Goal: Transaction & Acquisition: Purchase product/service

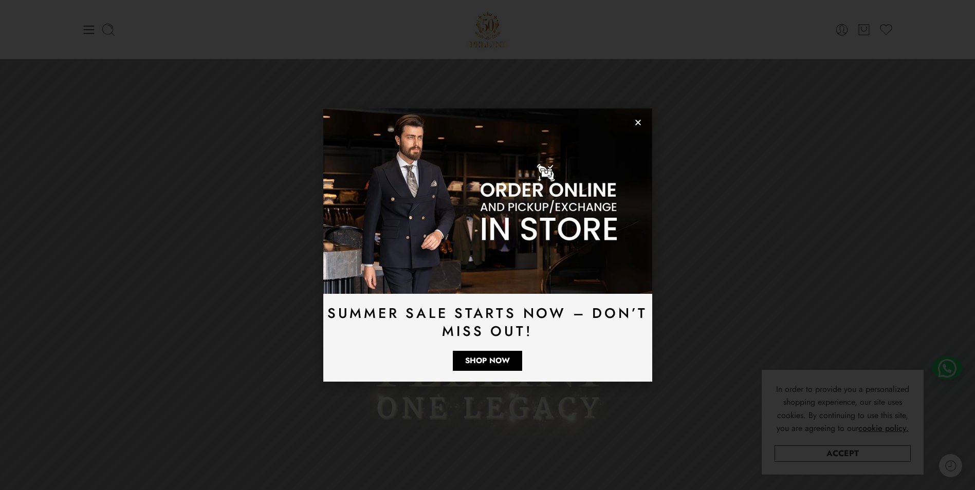
click at [639, 126] on icon "Close" at bounding box center [638, 123] width 8 height 8
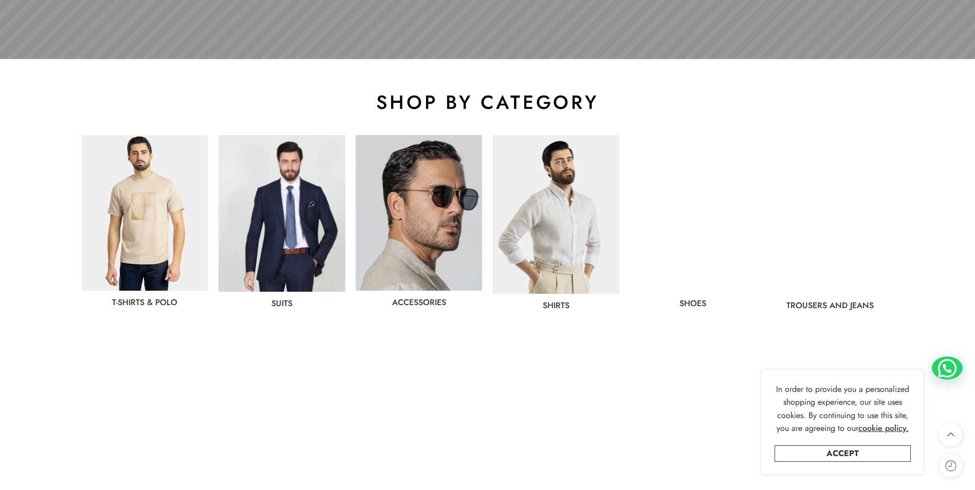
scroll to position [514, 0]
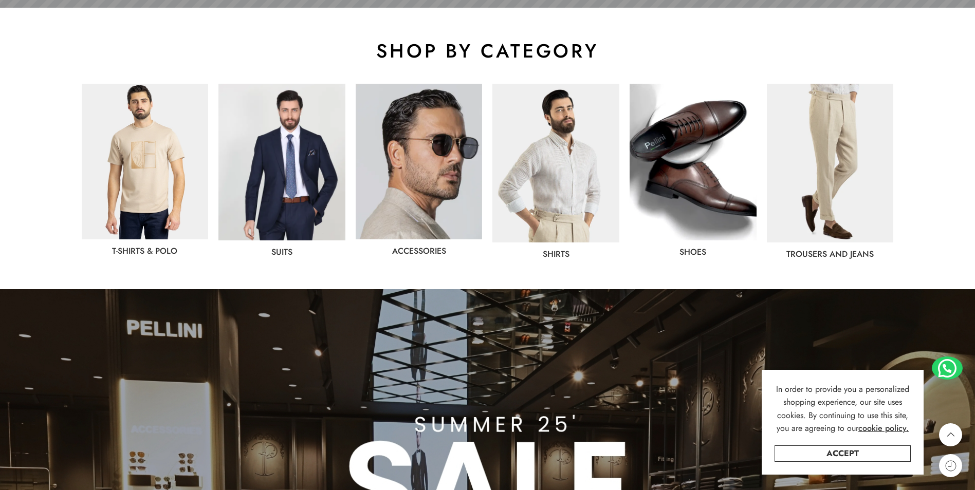
click at [402, 187] on img at bounding box center [419, 162] width 127 height 156
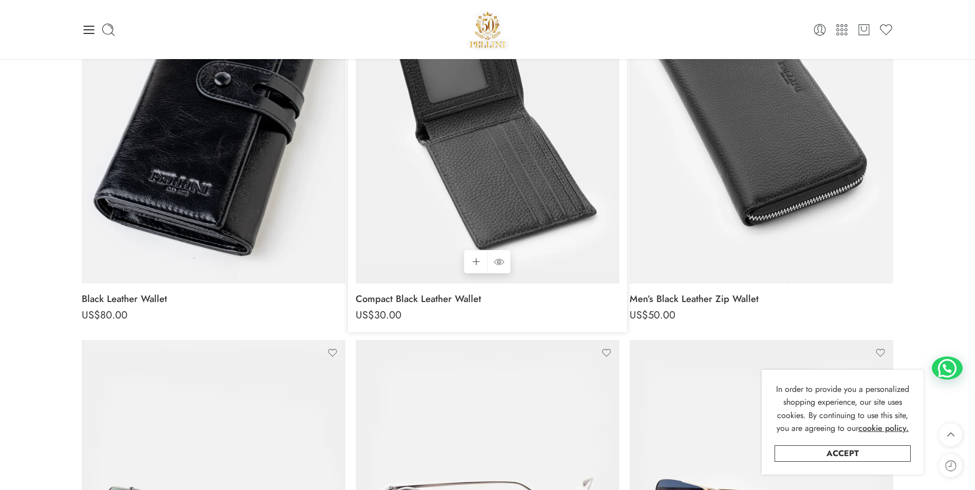
scroll to position [154, 0]
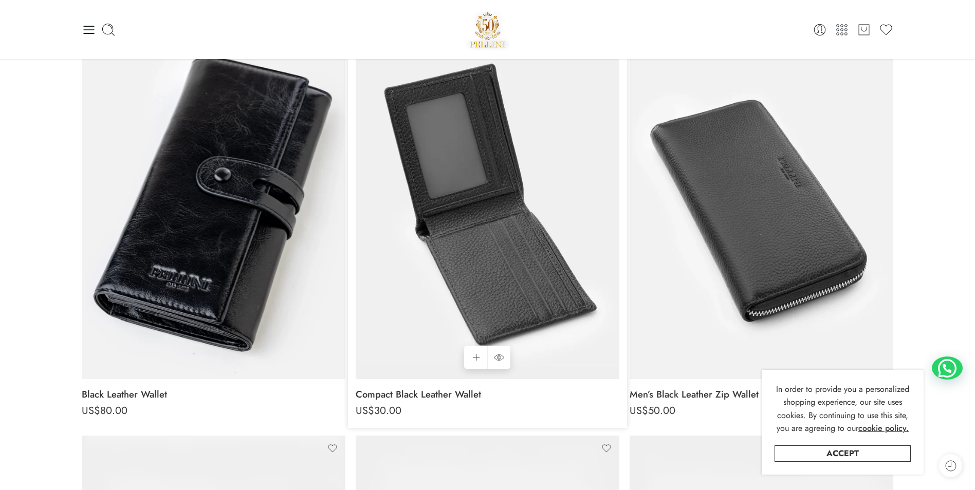
click at [457, 211] on img at bounding box center [488, 203] width 264 height 351
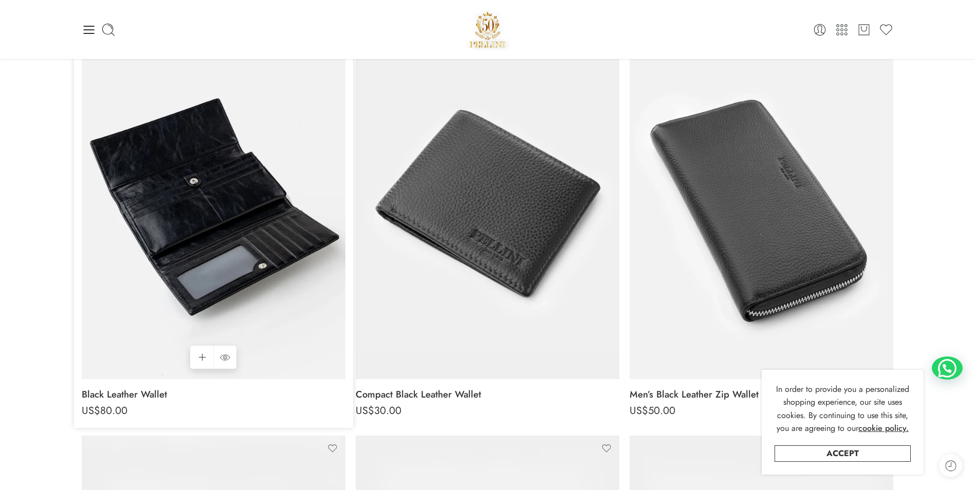
click at [182, 217] on img at bounding box center [214, 203] width 264 height 351
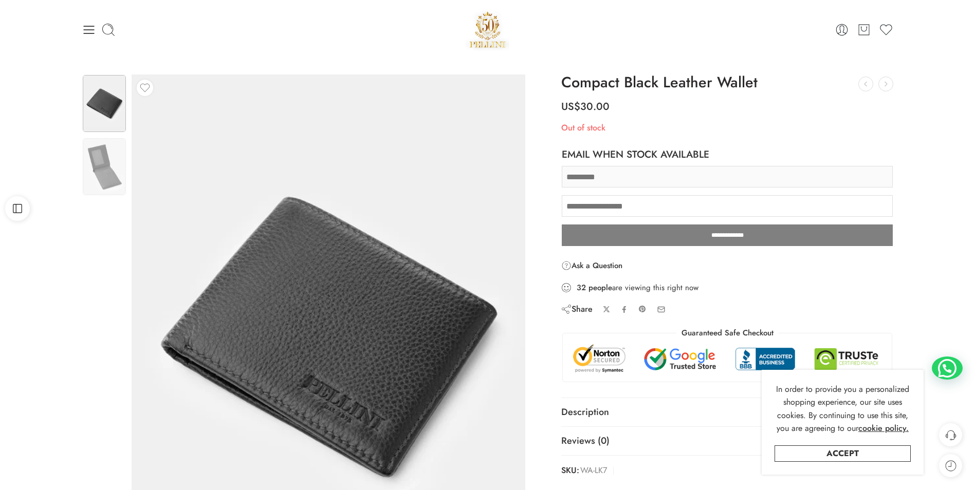
click at [603, 181] on input "text" at bounding box center [727, 177] width 331 height 22
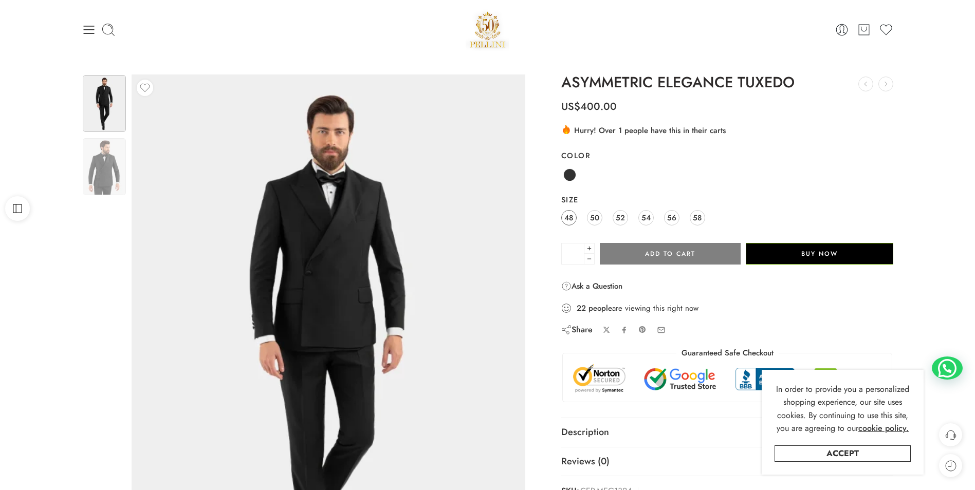
click at [569, 222] on span "48" at bounding box center [568, 218] width 9 height 14
click at [792, 250] on button "Buy Now" at bounding box center [818, 254] width 147 height 22
click at [571, 175] on span at bounding box center [569, 175] width 13 height 13
click at [756, 249] on button "Buy Now" at bounding box center [818, 255] width 147 height 22
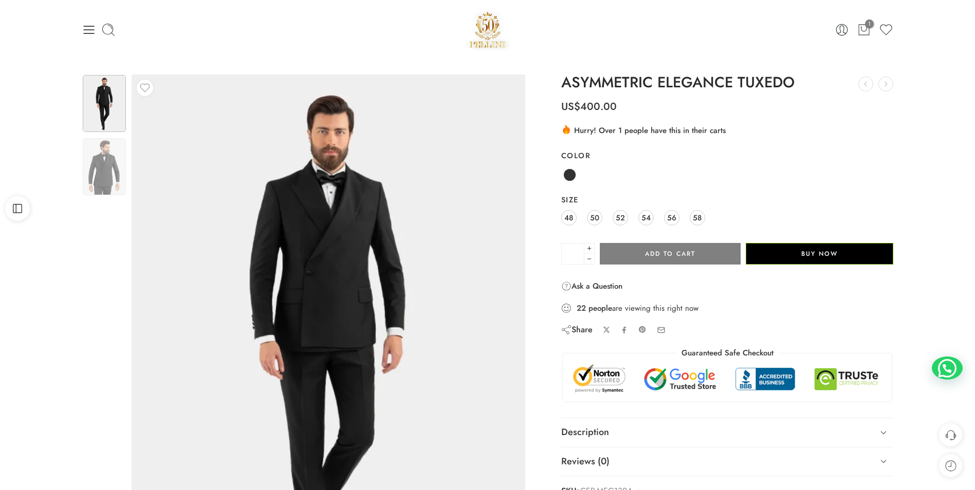
click at [490, 20] on img at bounding box center [487, 30] width 44 height 44
